Goal: Navigation & Orientation: Find specific page/section

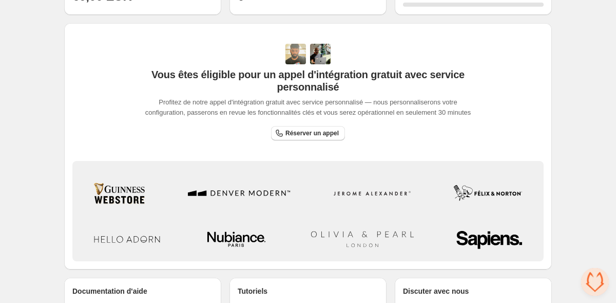
scroll to position [390, 0]
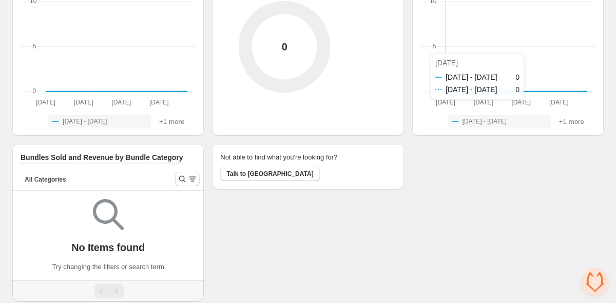
scroll to position [157, 0]
